Goal: Task Accomplishment & Management: Manage account settings

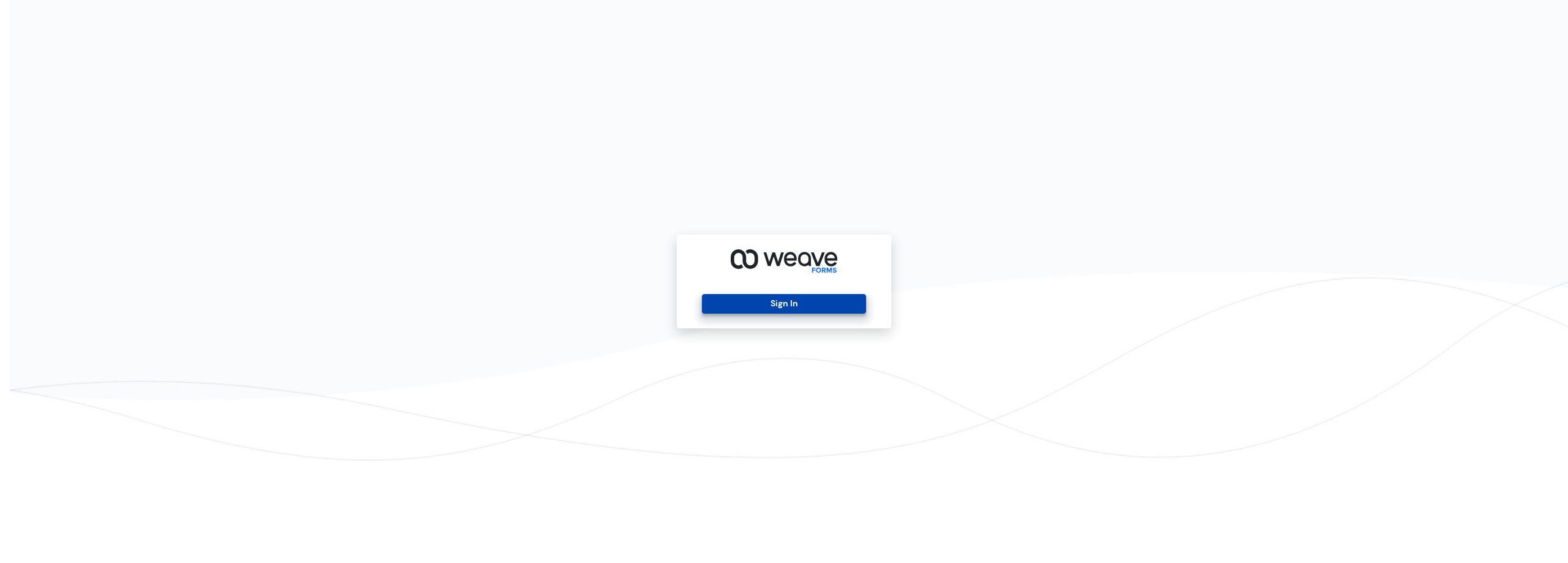
click at [750, 301] on button "Sign In" at bounding box center [784, 303] width 164 height 19
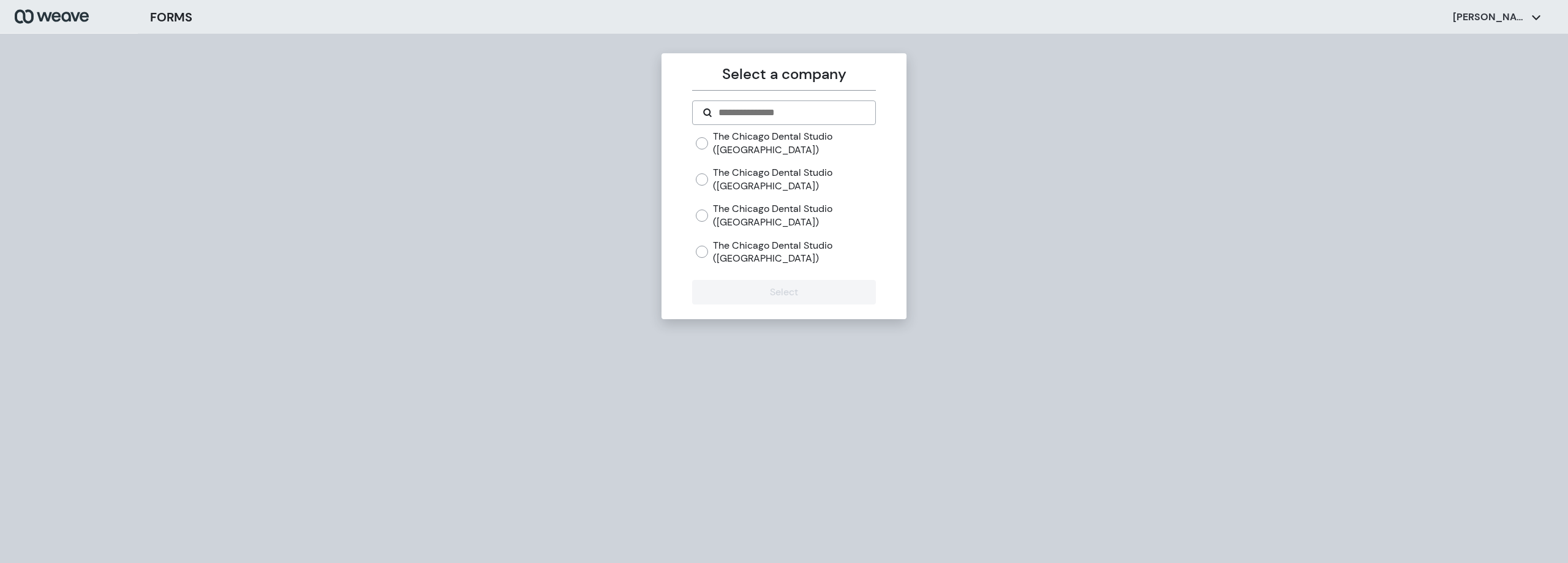
click at [726, 152] on label "The Chicago Dental Studio ([GEOGRAPHIC_DATA])" at bounding box center [794, 143] width 162 height 26
click at [762, 299] on button "Select" at bounding box center [784, 292] width 183 height 24
